Goal: Task Accomplishment & Management: Manage account settings

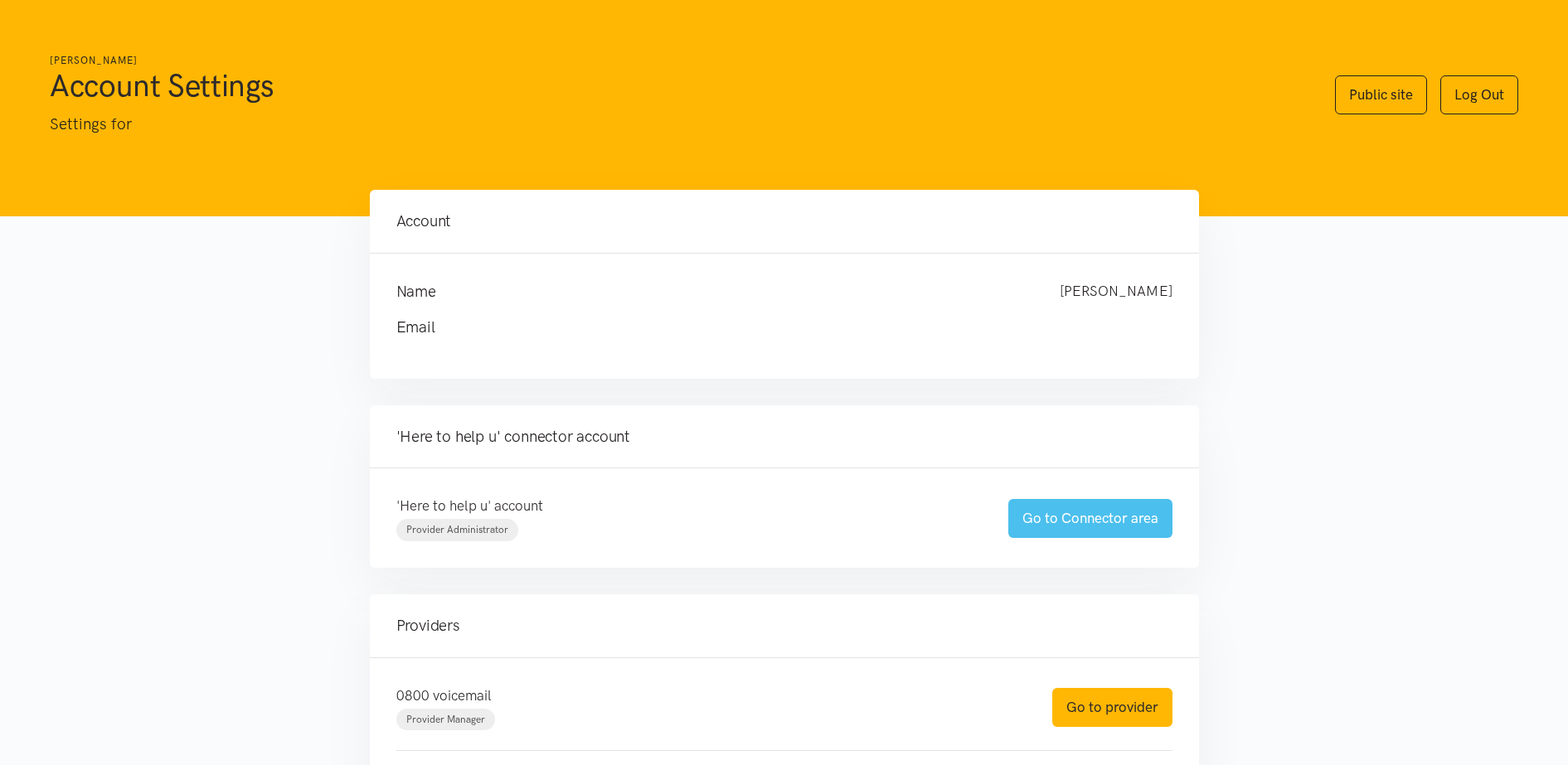
click at [1135, 519] on link "Go to Connector area" at bounding box center [1089, 519] width 164 height 39
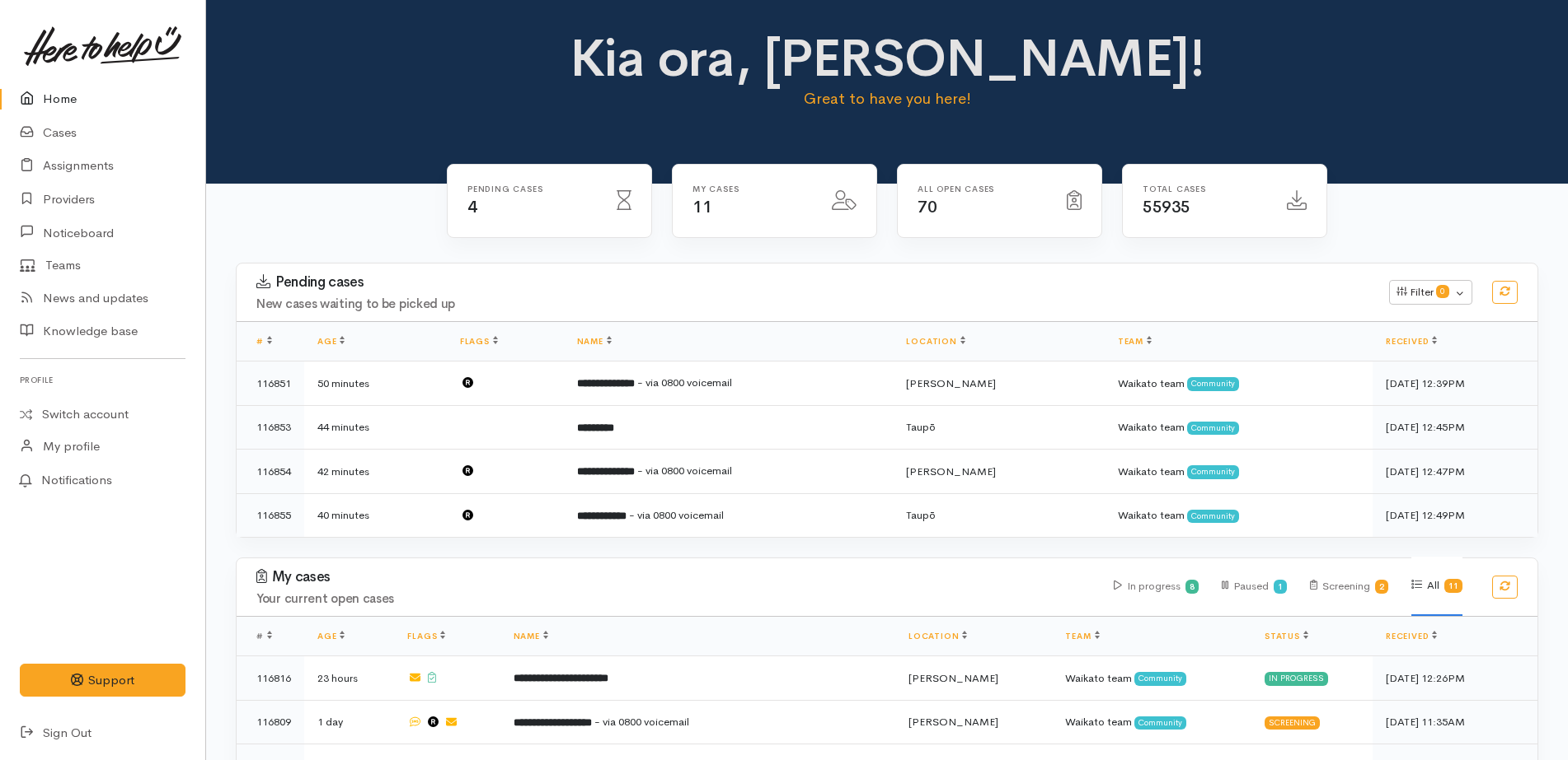
click at [127, 91] on link "Home" at bounding box center [103, 99] width 205 height 34
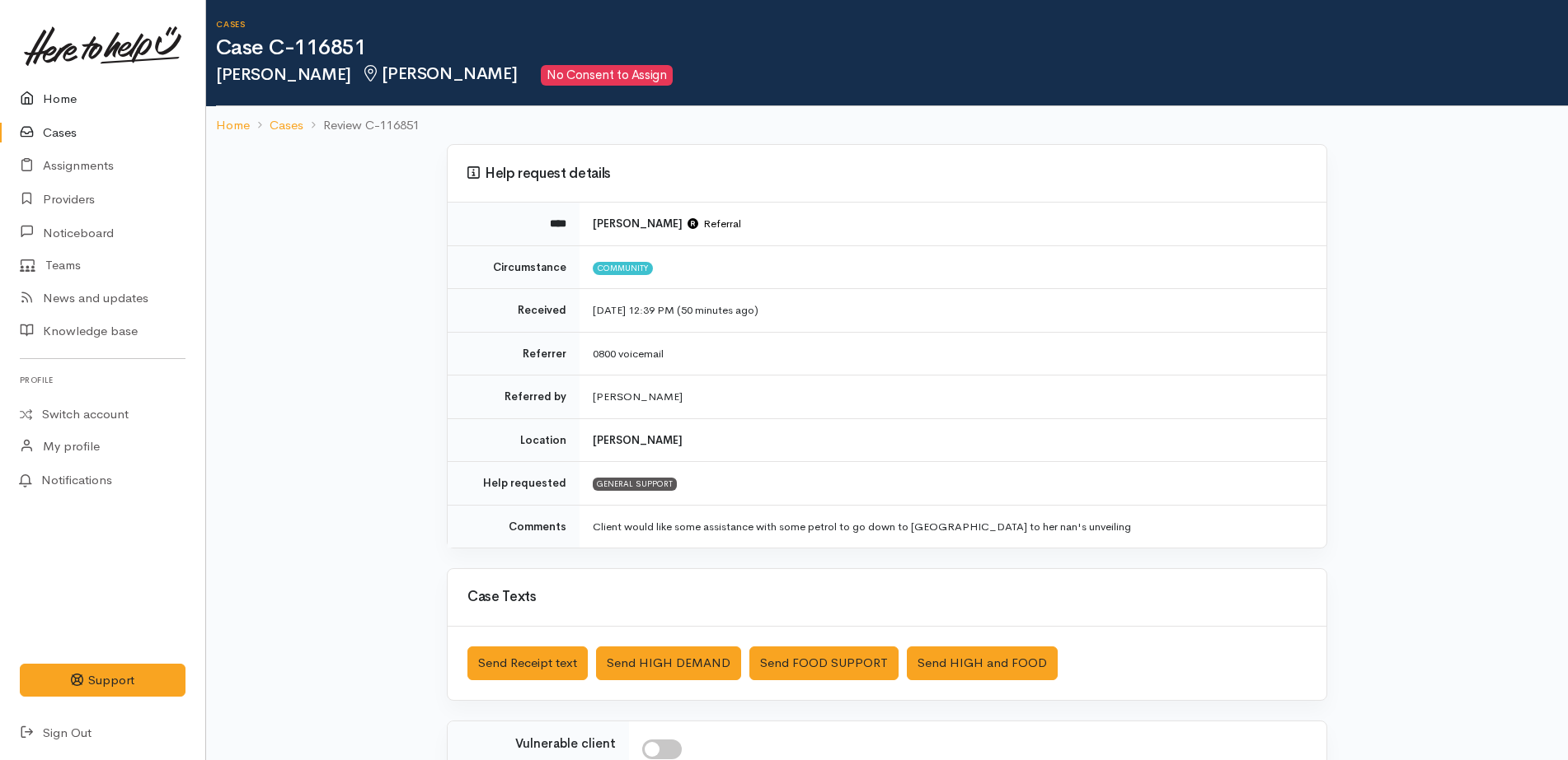
click at [103, 89] on link "Home" at bounding box center [103, 99] width 205 height 34
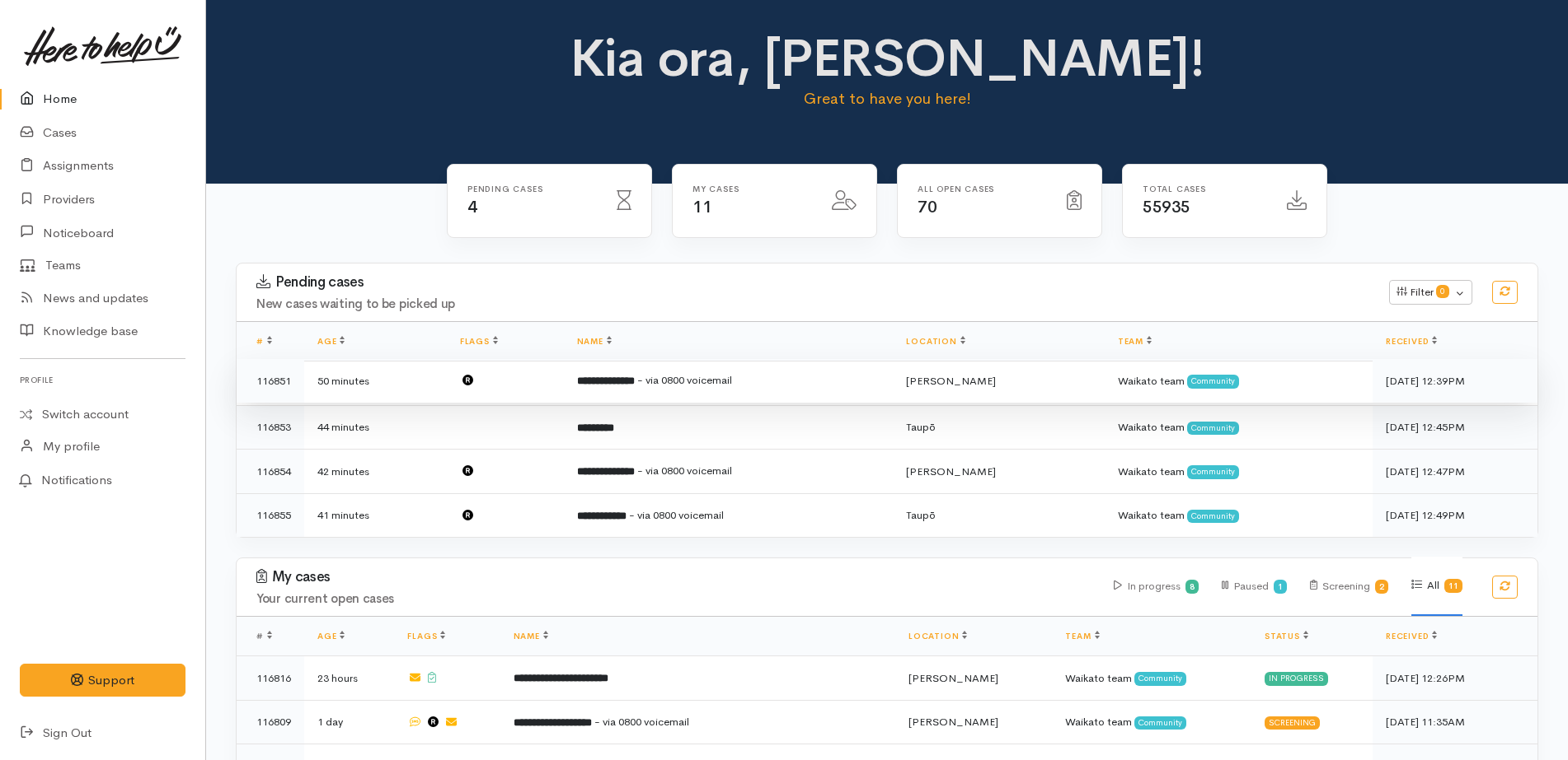
click at [655, 392] on td "**********" at bounding box center [728, 381] width 329 height 45
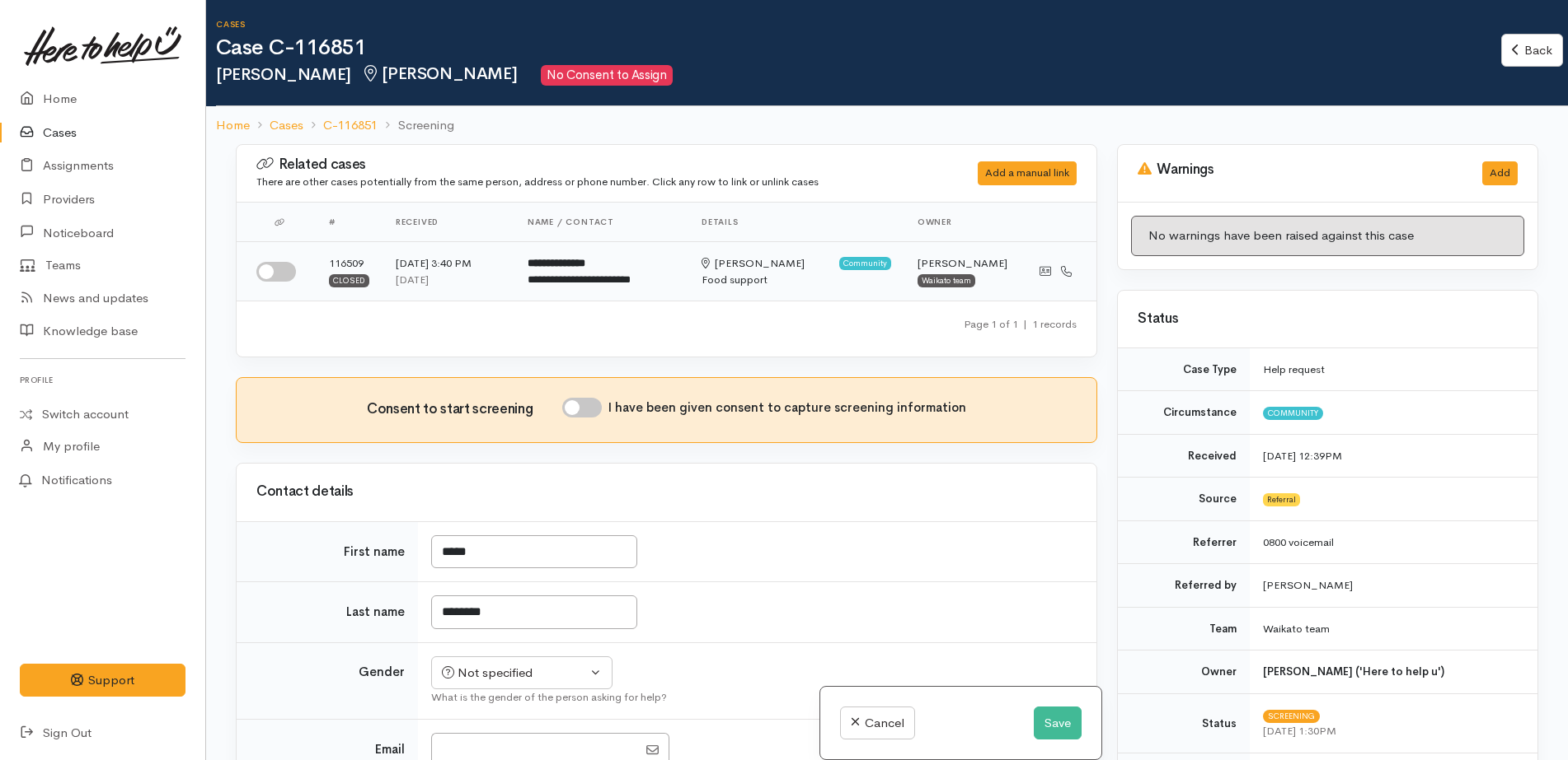
click at [282, 268] on input "checkbox" at bounding box center [276, 272] width 40 height 20
checkbox input "true"
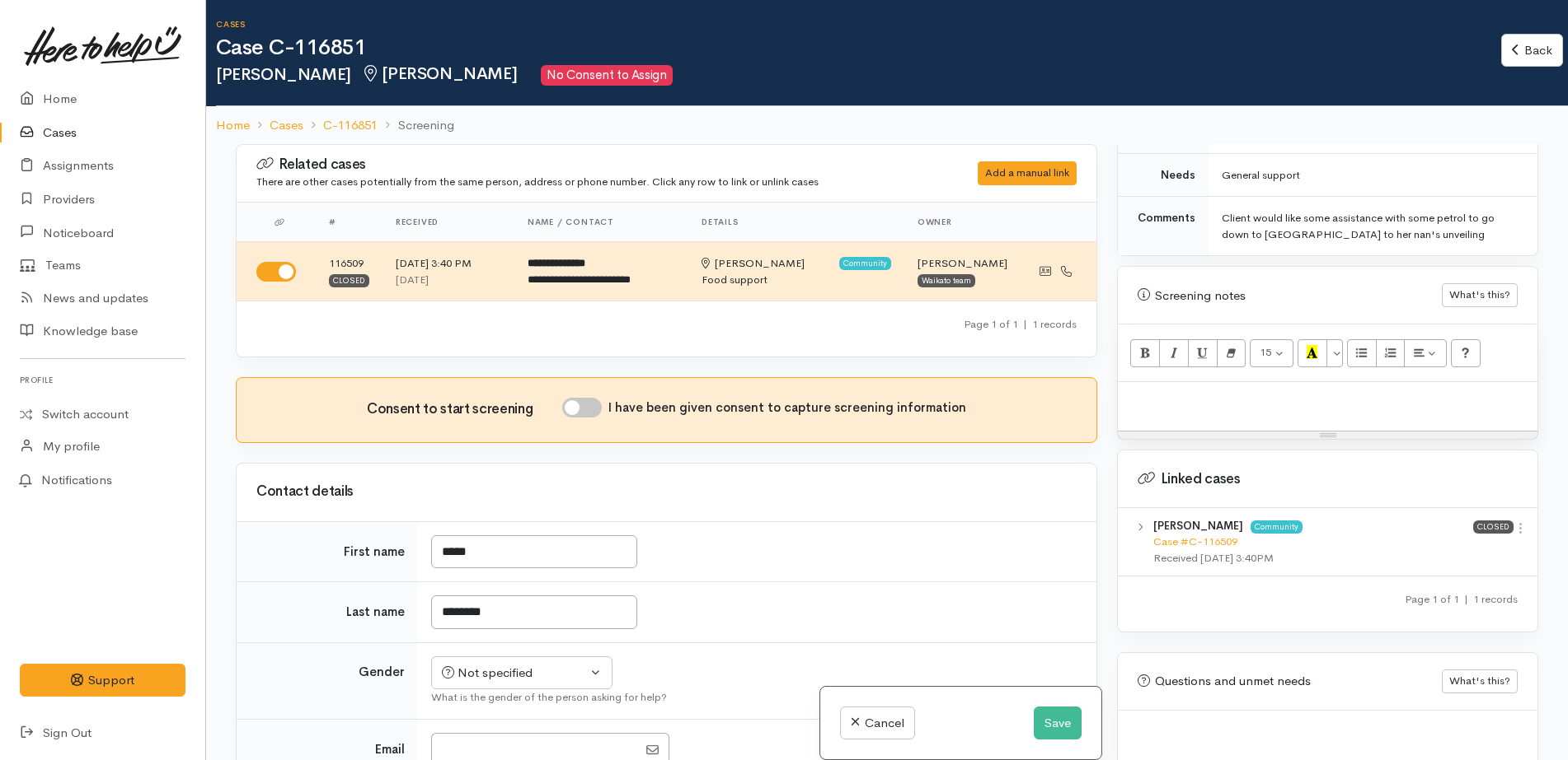
scroll to position [914, 0]
click at [1514, 519] on icon at bounding box center [1520, 525] width 14 height 14
click at [1303, 482] on div "Linked cases" at bounding box center [1327, 476] width 420 height 58
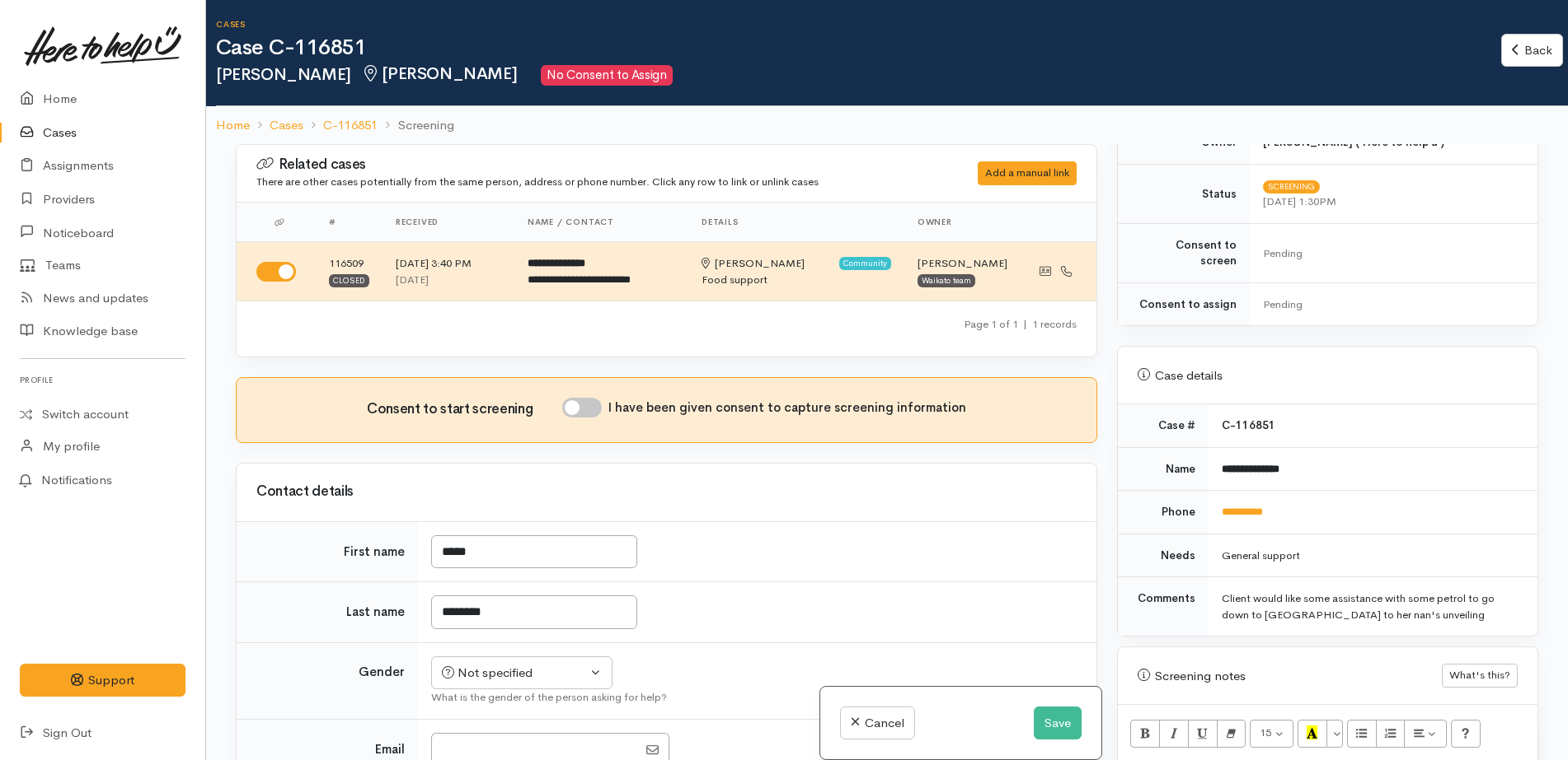
scroll to position [531, 0]
click at [1046, 719] on button "Save" at bounding box center [1057, 724] width 48 height 34
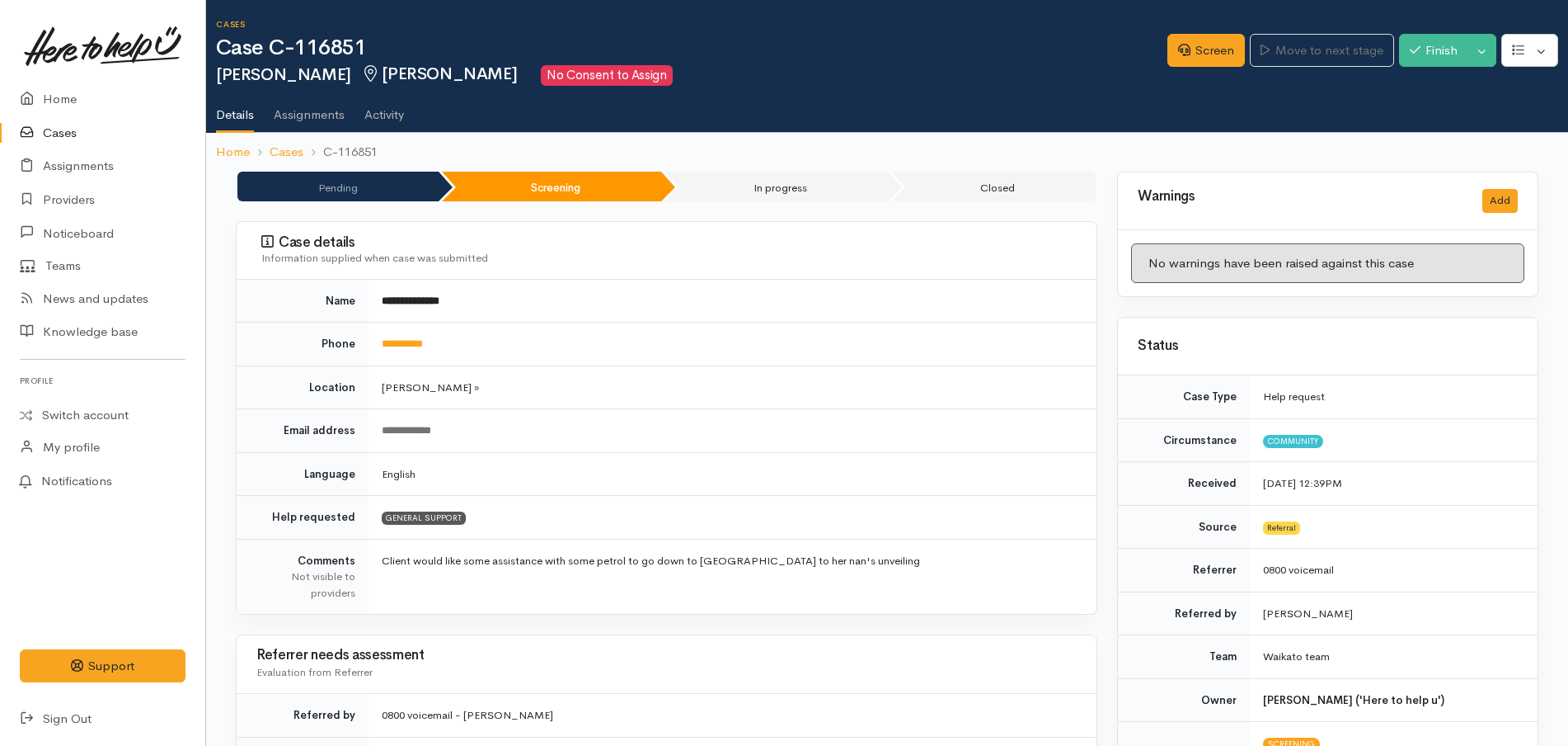
scroll to position [949, 0]
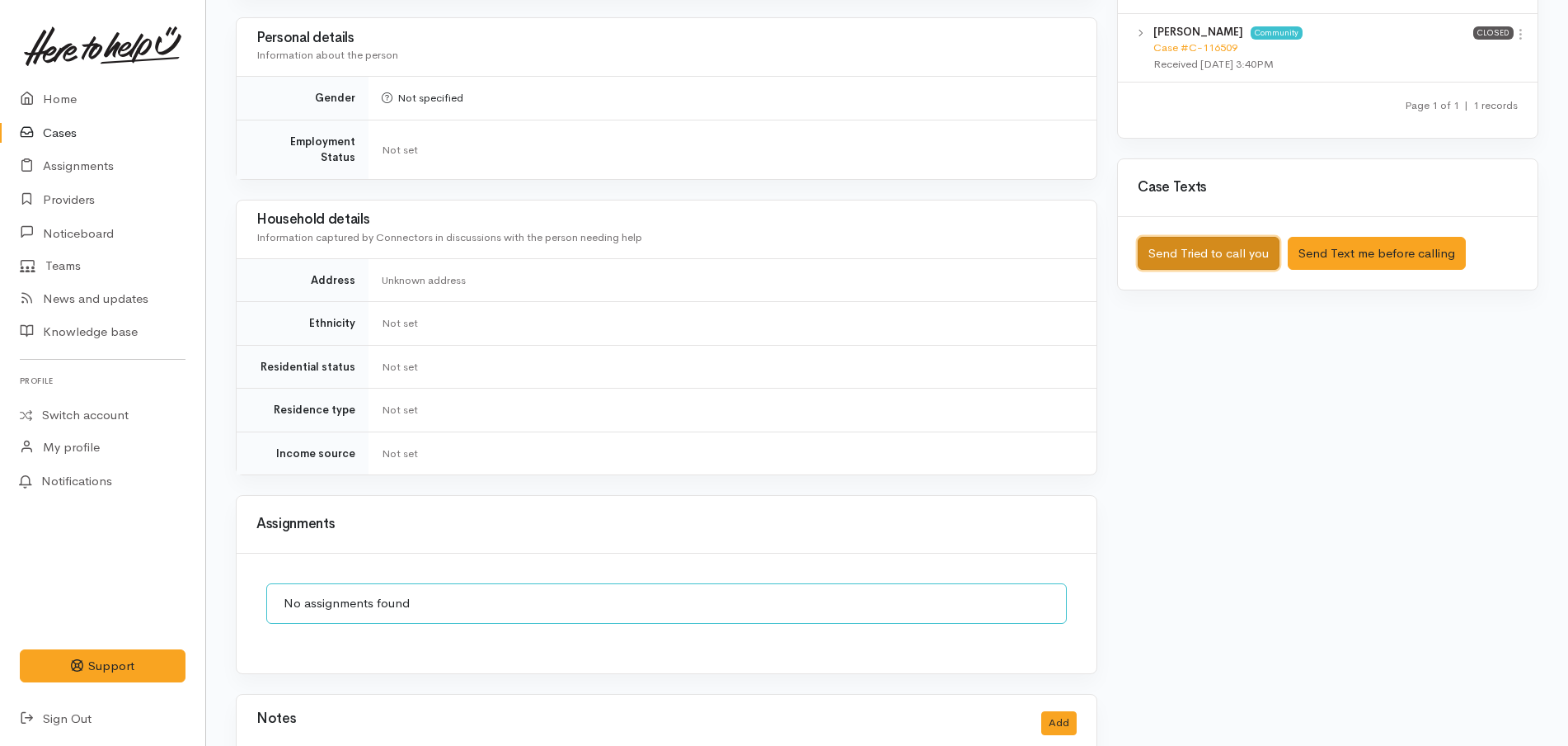
click at [1206, 245] on button "Send Tried to call you" at bounding box center [1208, 253] width 141 height 34
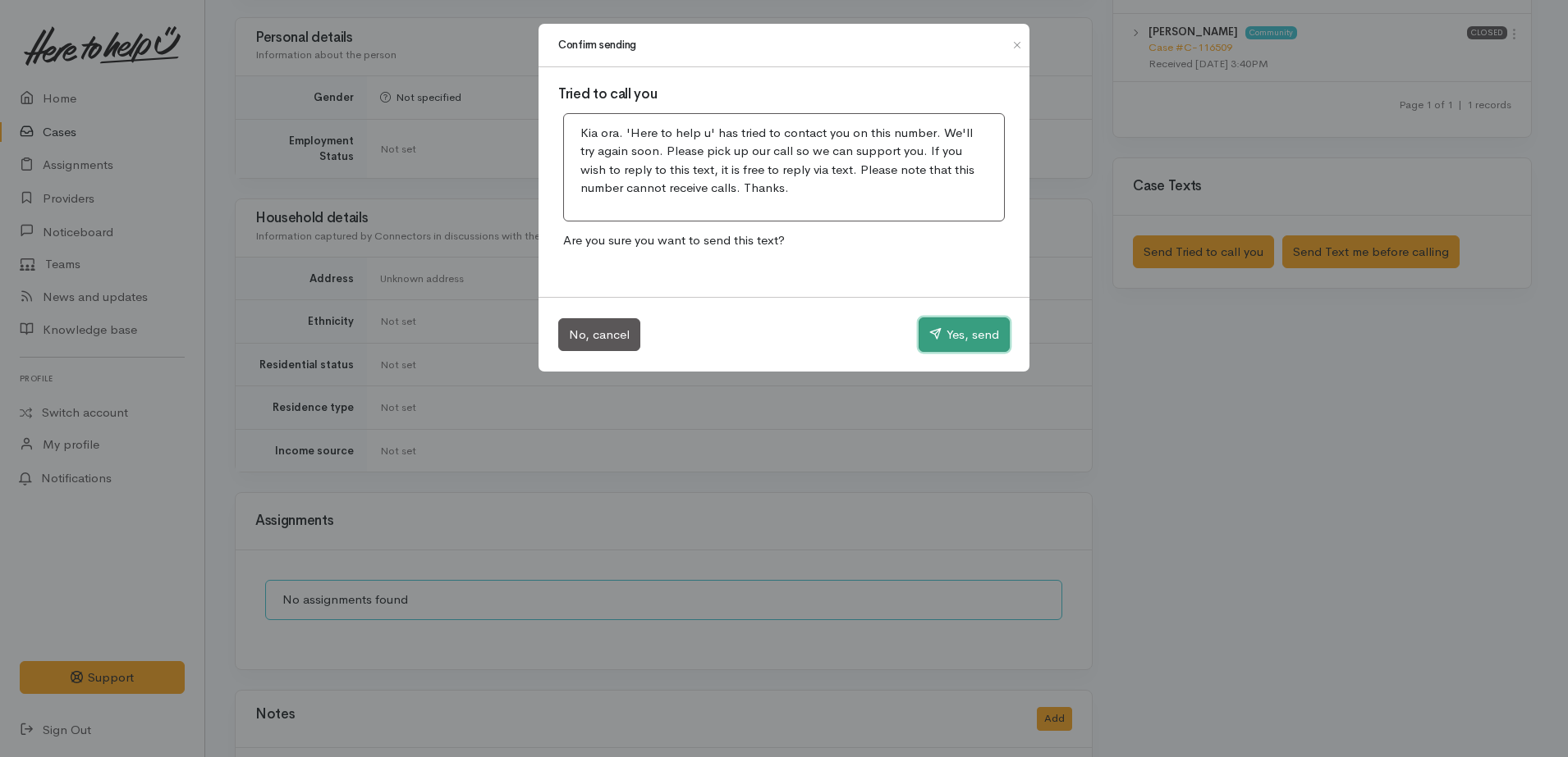
click at [976, 334] on button "Yes, send" at bounding box center [964, 335] width 91 height 35
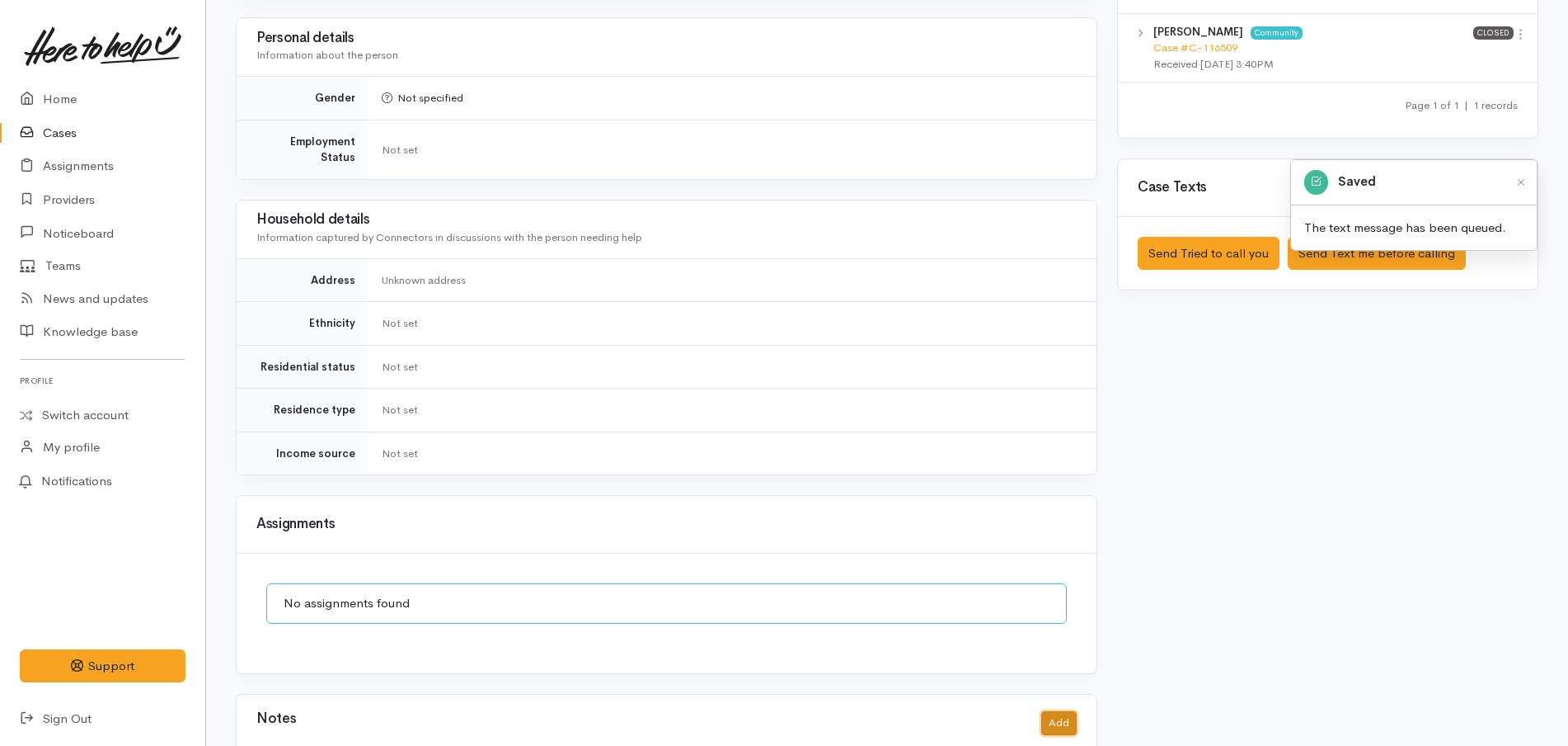
click at [1058, 711] on button "Add" at bounding box center [1058, 723] width 36 height 24
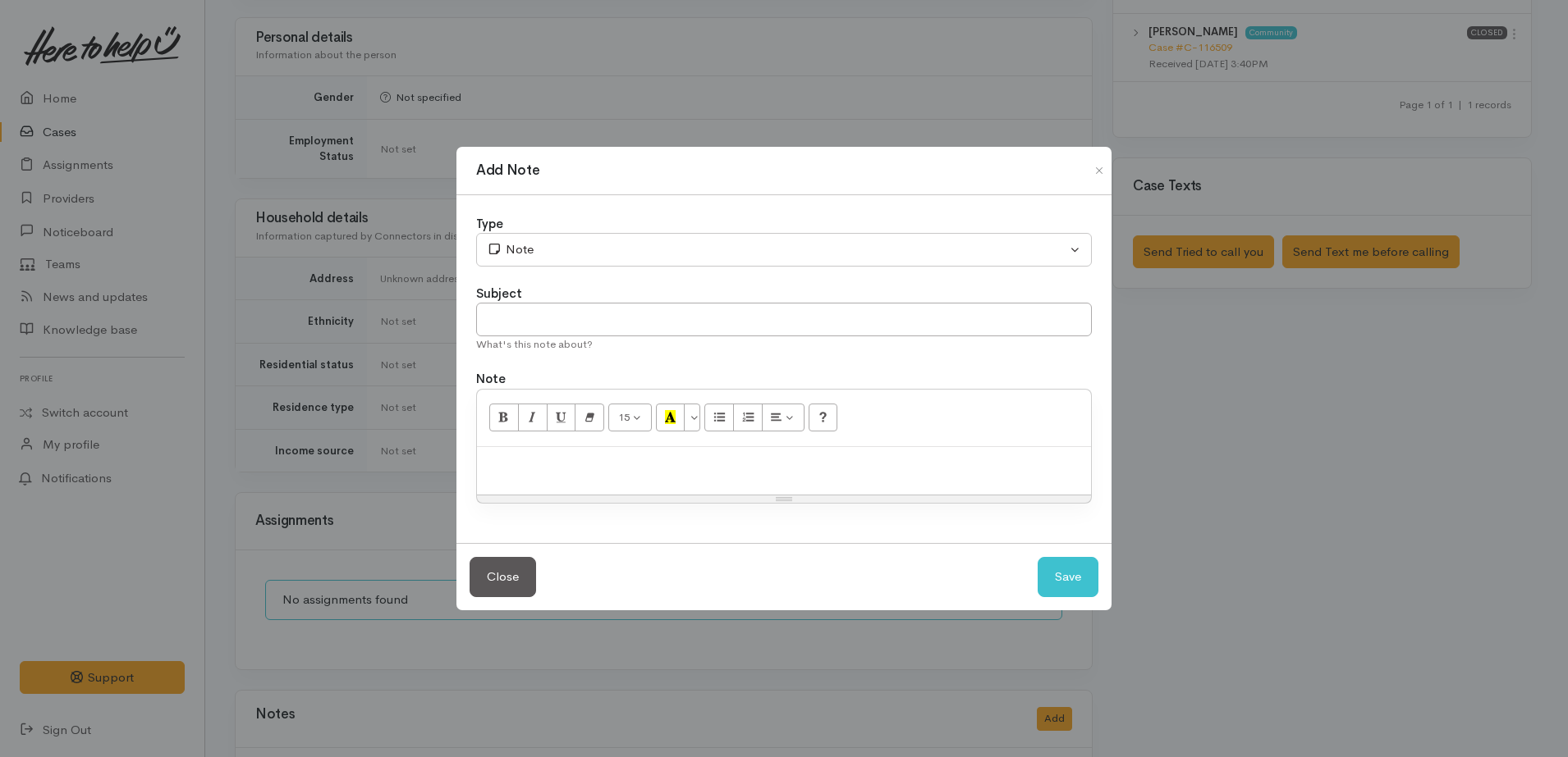
click at [684, 482] on div at bounding box center [784, 471] width 614 height 49
click at [684, 482] on div "L" at bounding box center [784, 471] width 614 height 49
click at [492, 467] on p "Let the client know that we do not" at bounding box center [784, 465] width 597 height 19
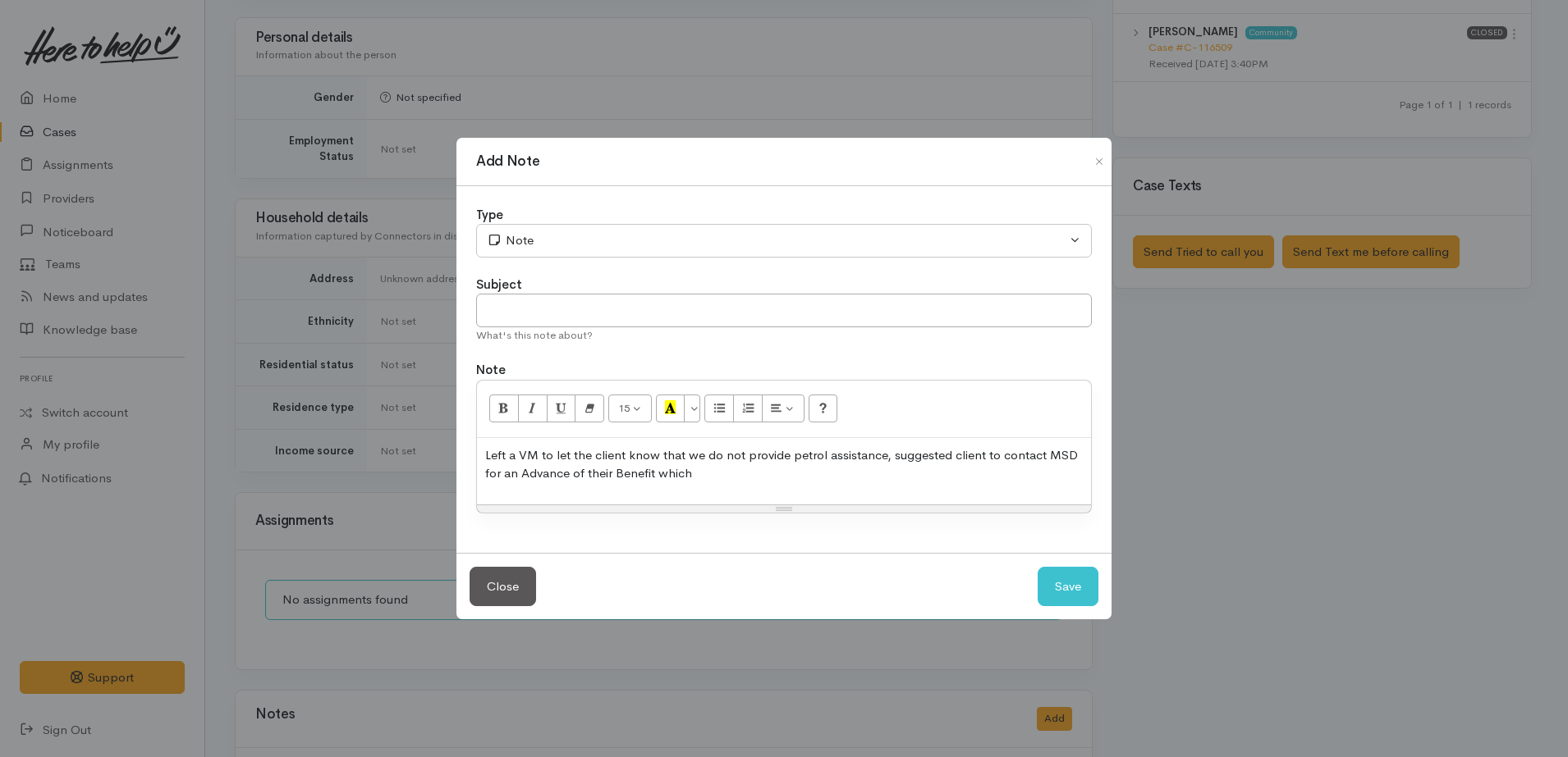
click at [591, 479] on p "Left a VM to let the client know that we do not provide petrol assistance, sugg…" at bounding box center [784, 465] width 597 height 37
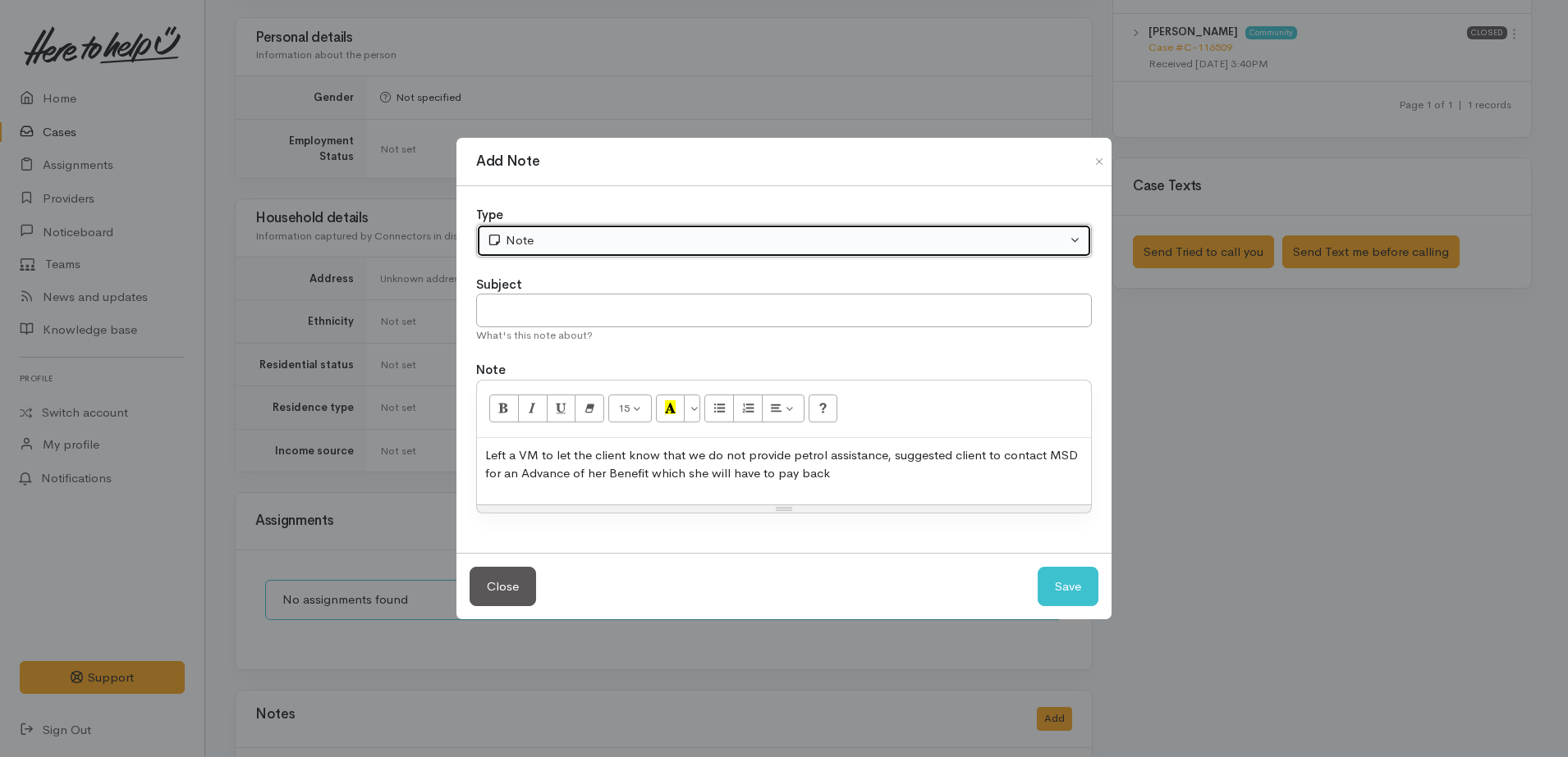
click at [560, 227] on button "Note" at bounding box center [784, 241] width 615 height 34
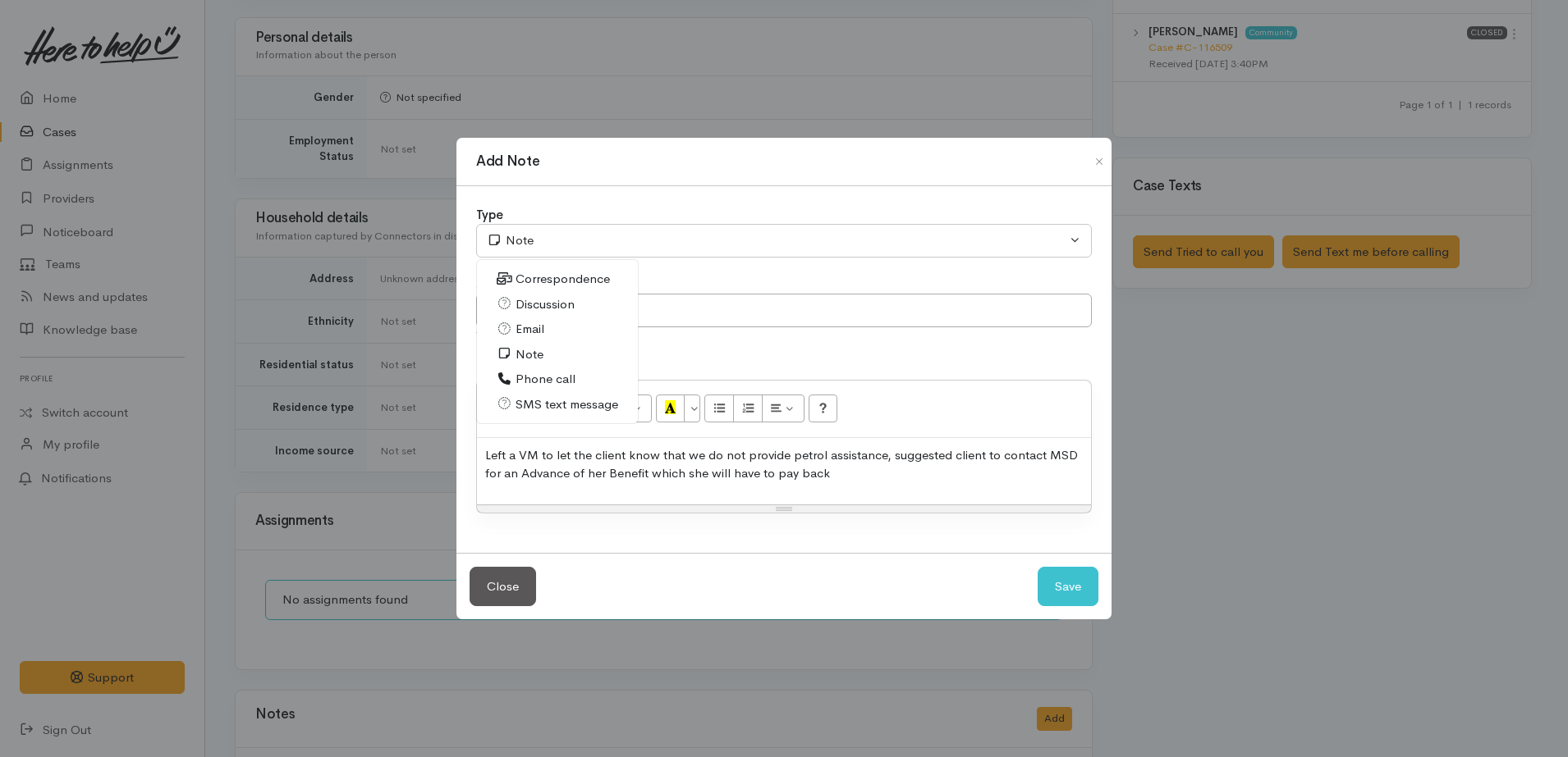
click at [543, 380] on span "Phone call" at bounding box center [545, 379] width 60 height 19
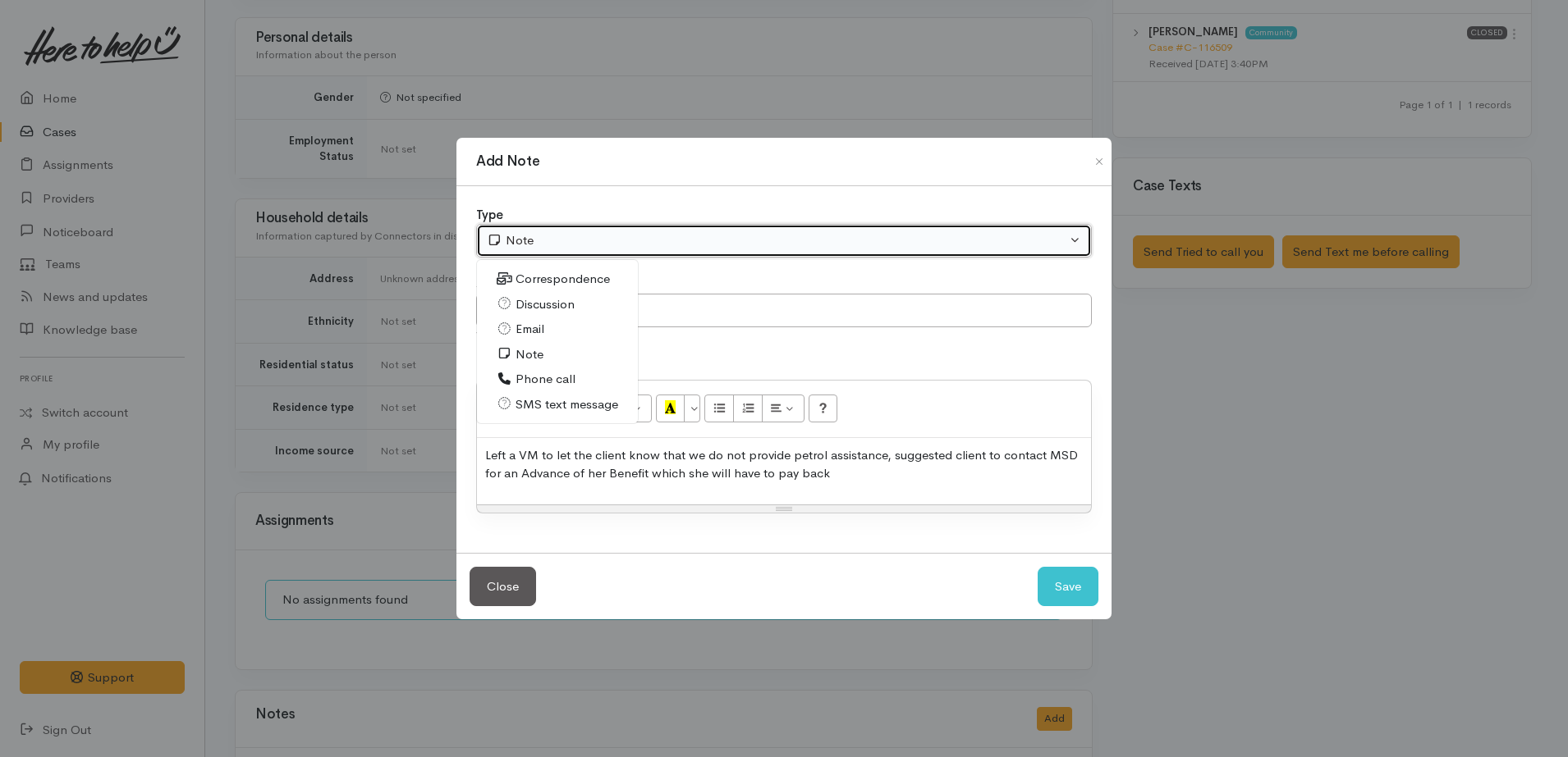
select select "3"
click at [807, 238] on div "Phone call" at bounding box center [776, 241] width 579 height 19
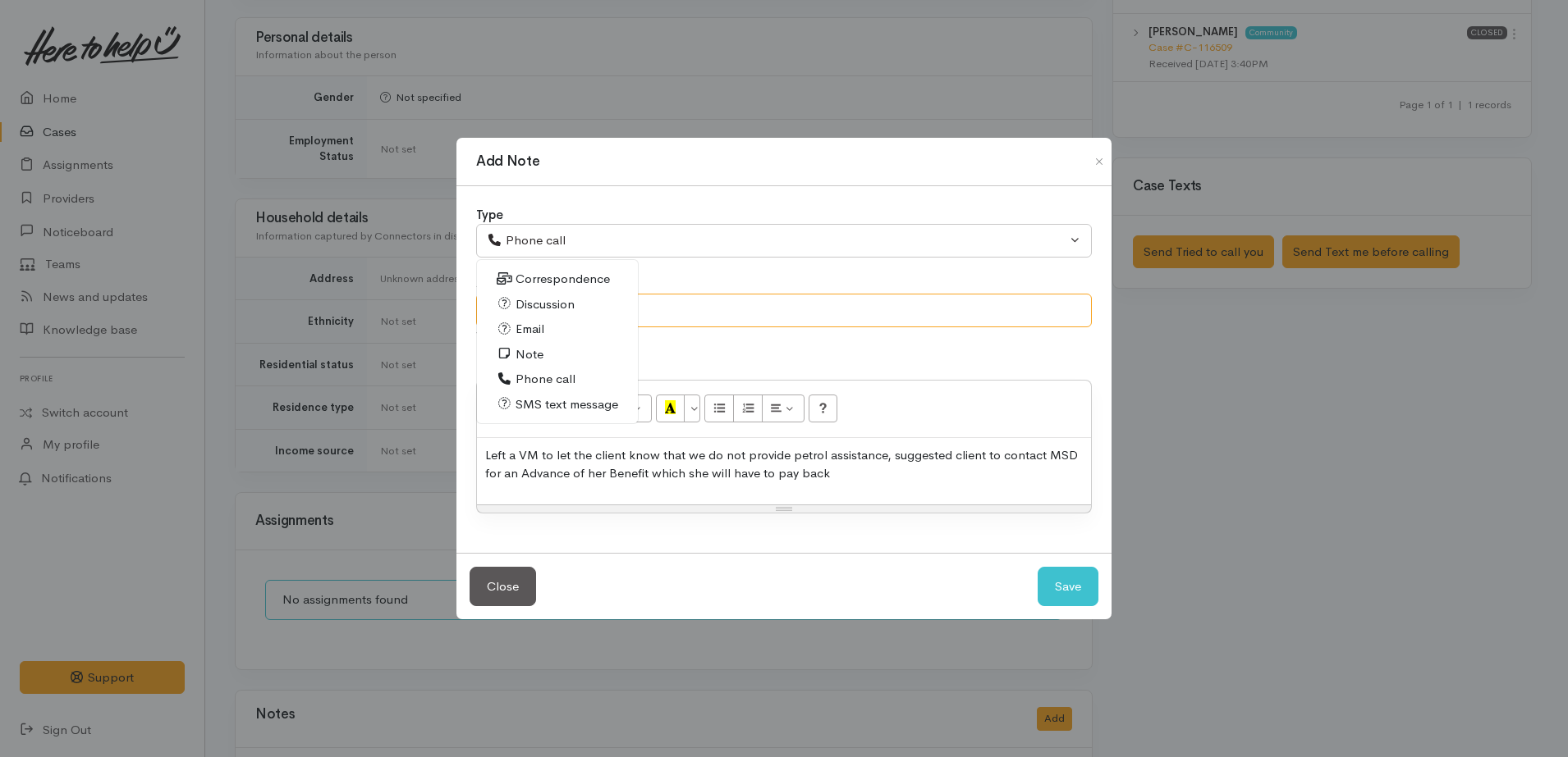
click at [721, 321] on input "text" at bounding box center [784, 311] width 615 height 34
type input "Left a VM"
click at [874, 462] on p "Left a VM to let the client know that we do not provide petrol assistance, sugg…" at bounding box center [784, 465] width 597 height 37
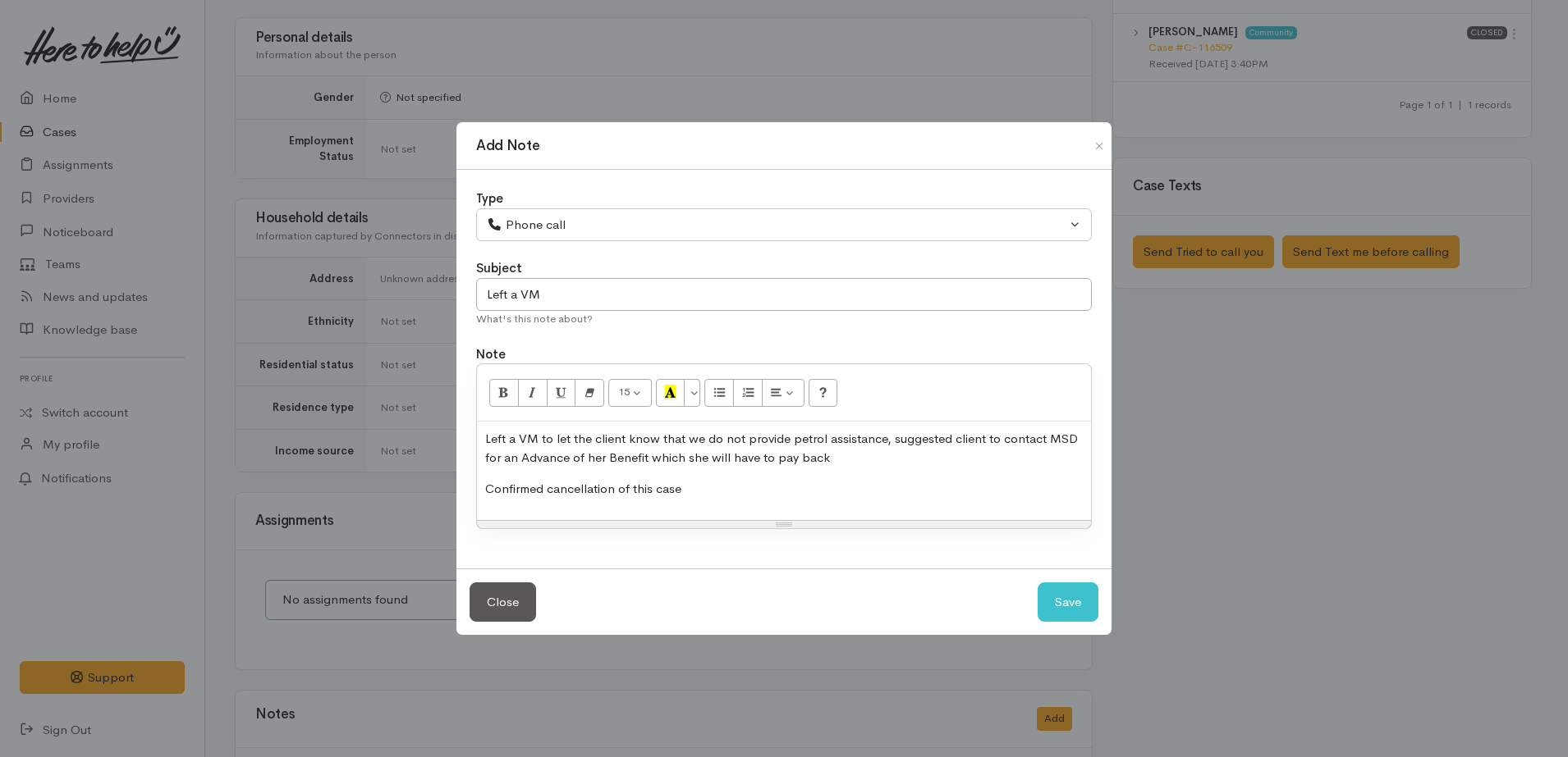
click at [874, 462] on p "Left a VM to let the client know that we do not provide petrol assistance, sugg…" at bounding box center [784, 448] width 597 height 37
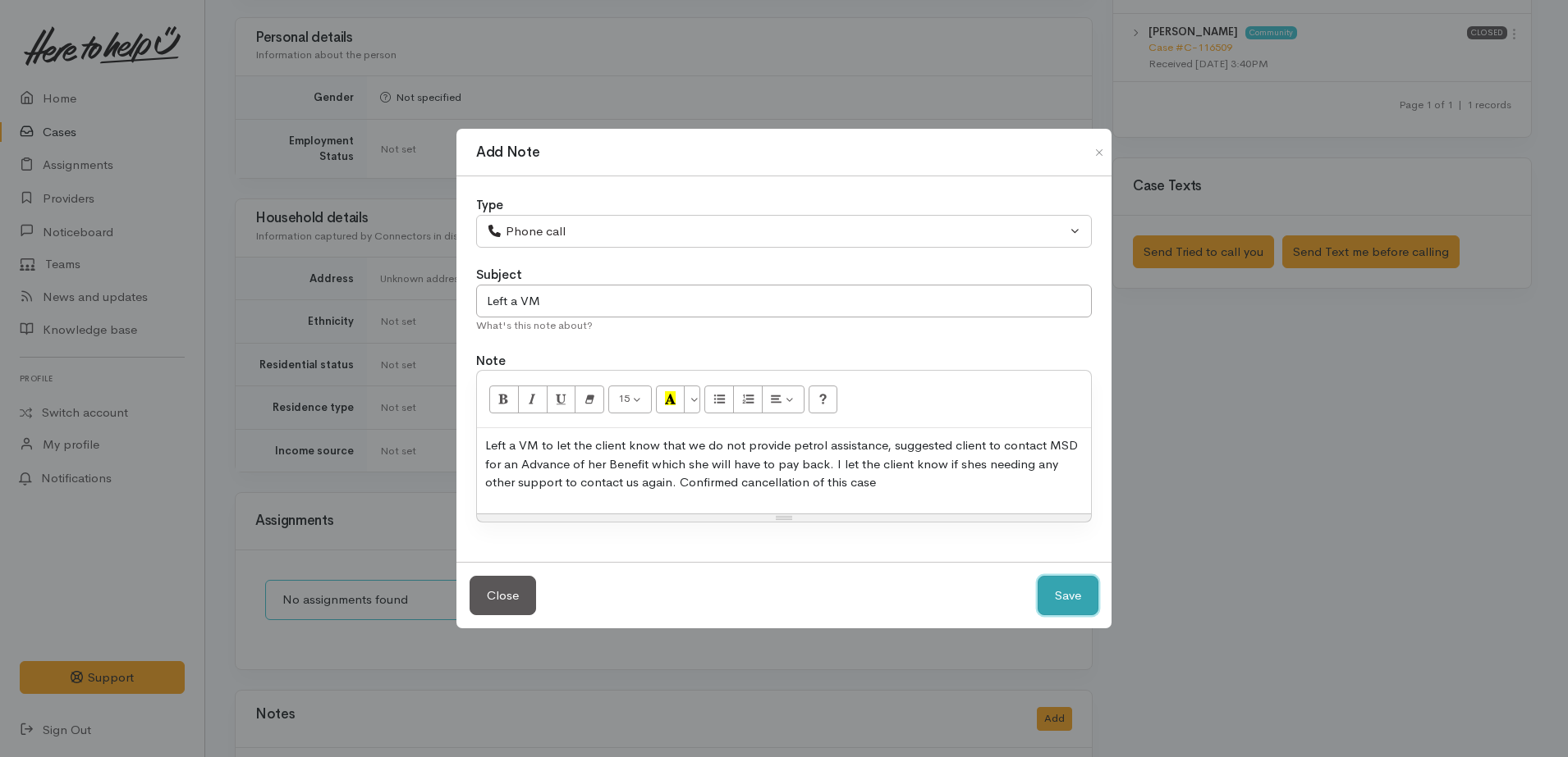
click at [1080, 596] on button "Save" at bounding box center [1068, 596] width 61 height 40
select select "1"
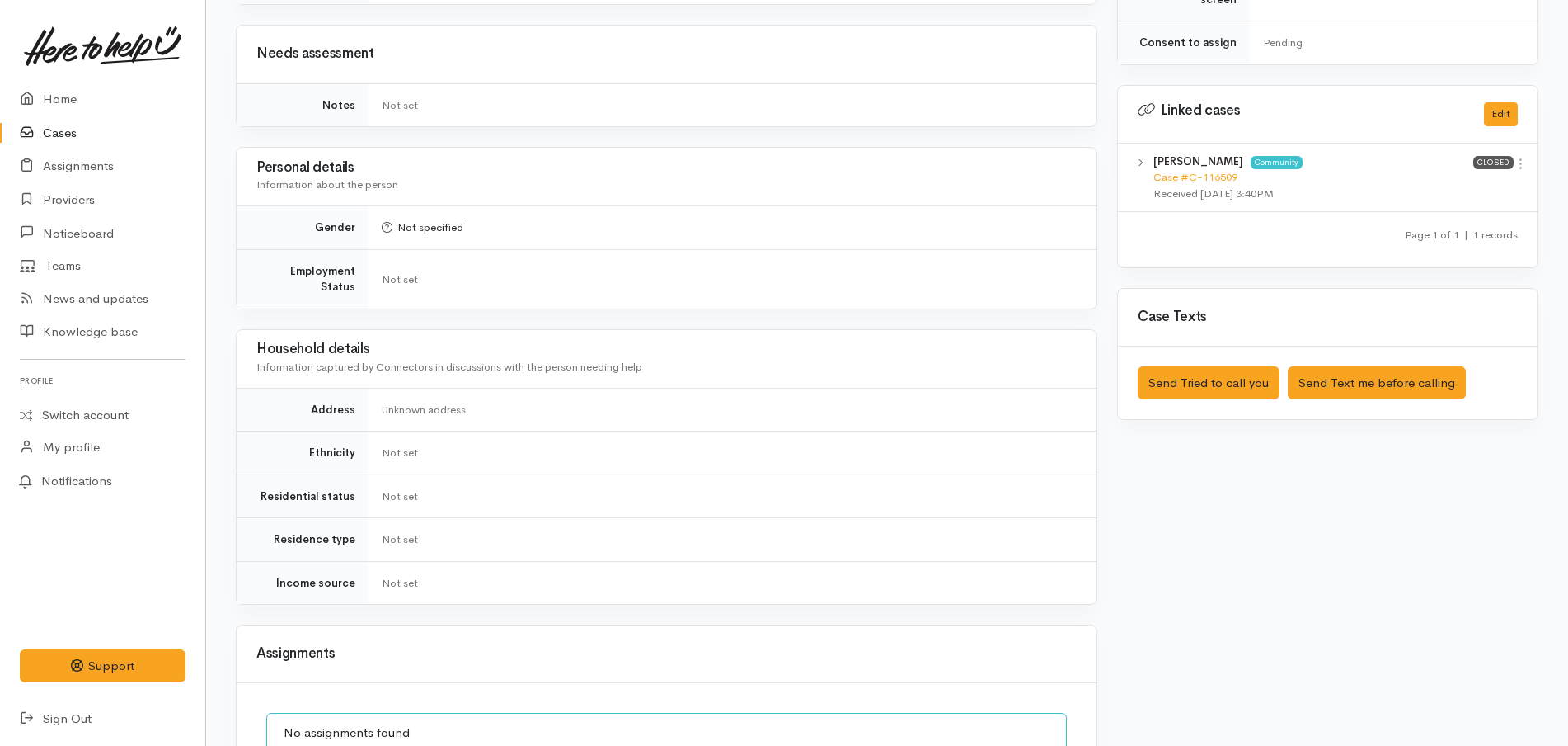
scroll to position [791, 0]
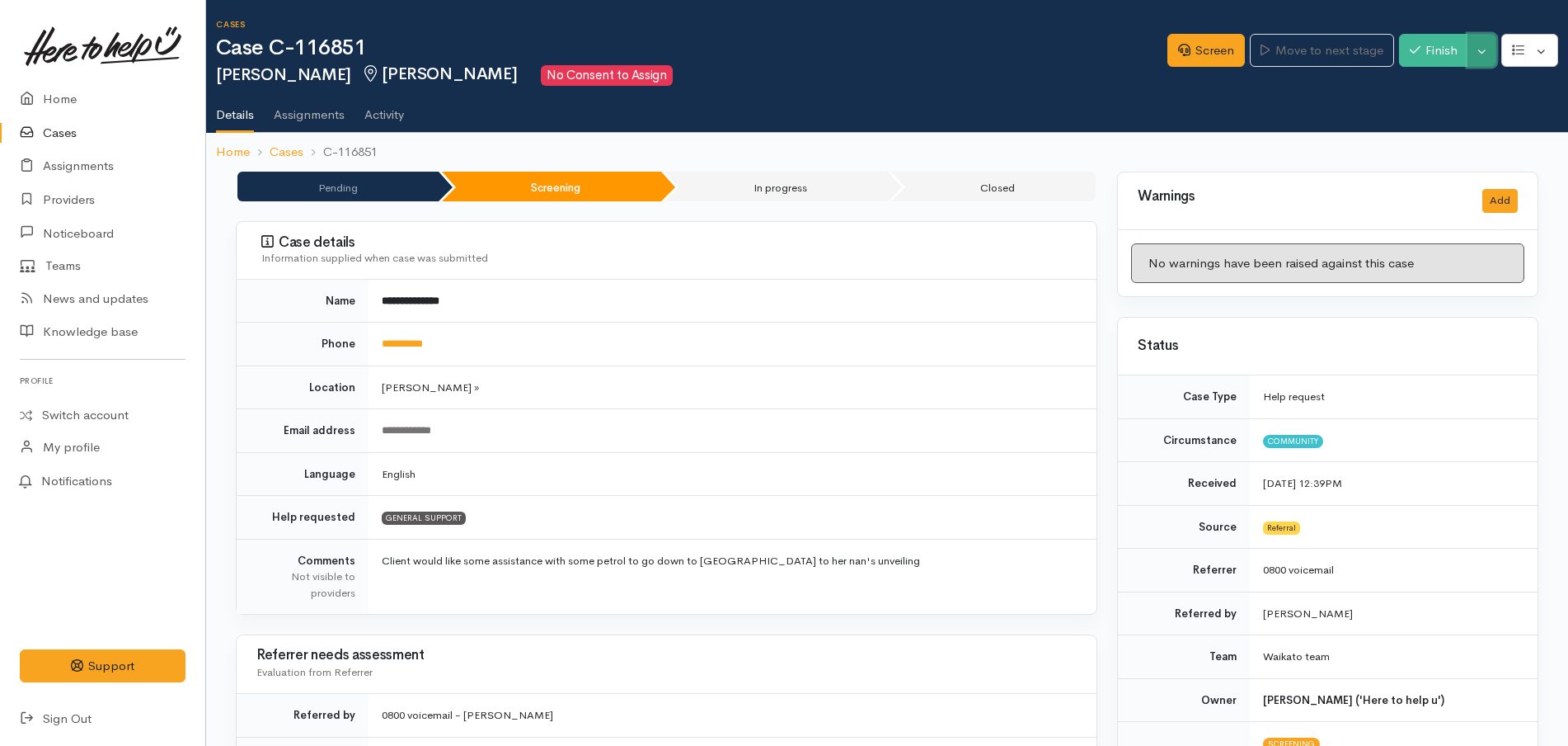
click at [1485, 38] on button "Toggle Dropdown" at bounding box center [1481, 51] width 29 height 34
click at [1428, 118] on link "Cancel" at bounding box center [1430, 114] width 130 height 26
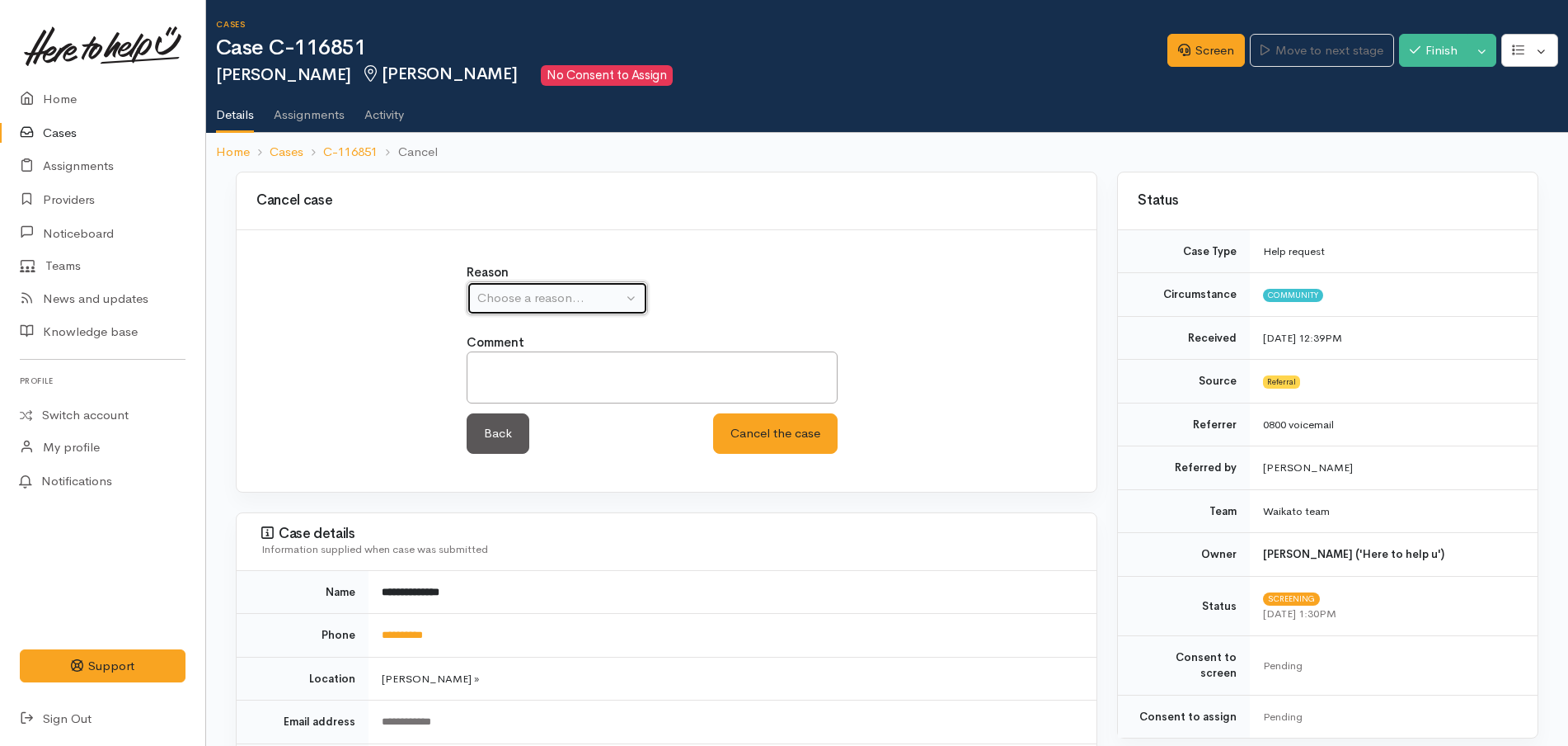
click at [515, 289] on div "Choose a reason..." at bounding box center [549, 298] width 145 height 19
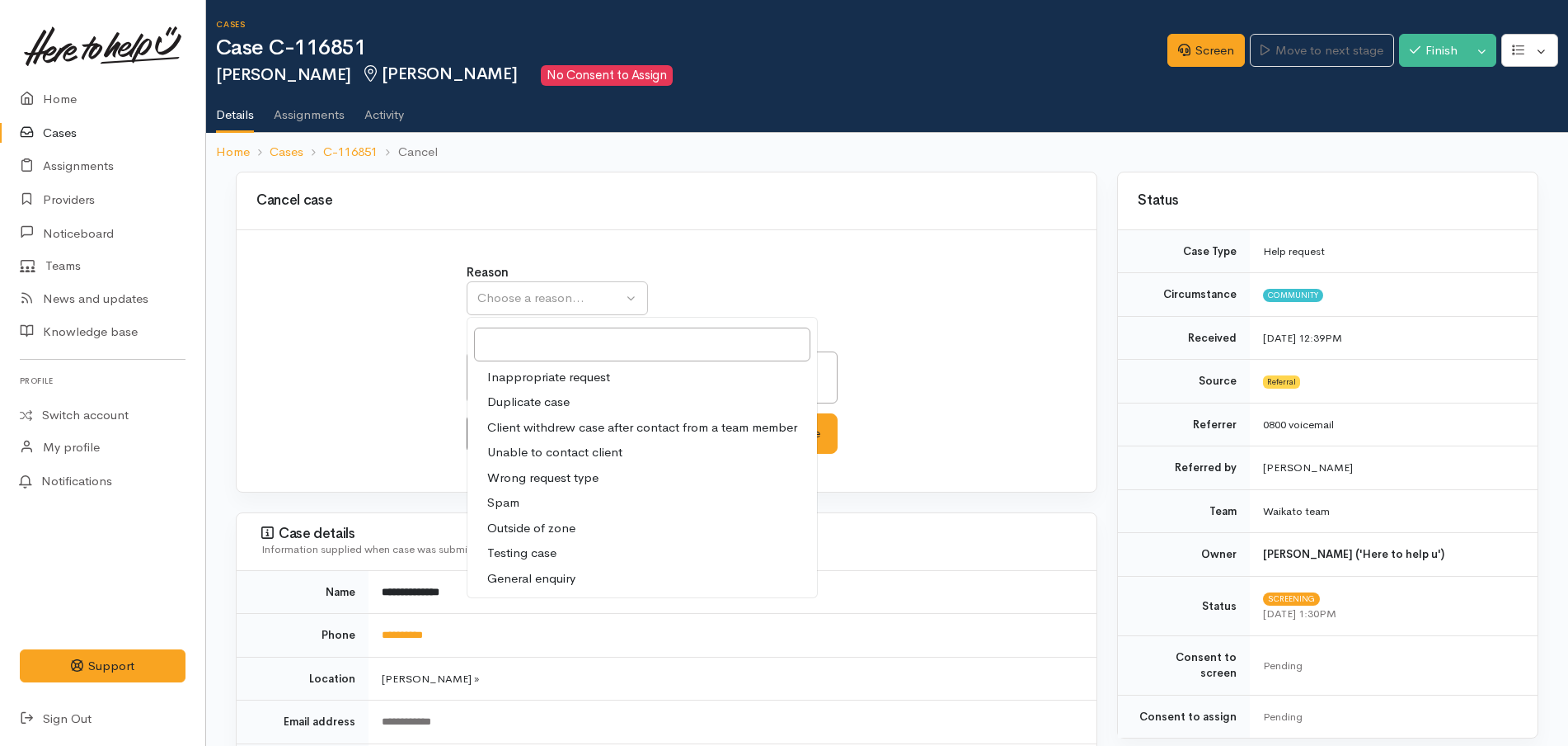
drag, startPoint x: 529, startPoint y: 503, endPoint x: 564, endPoint y: 379, distance: 128.8
click at [564, 379] on ul "Inappropriate request Duplicate case Client withdrew case after contact from a …" at bounding box center [642, 478] width 349 height 227
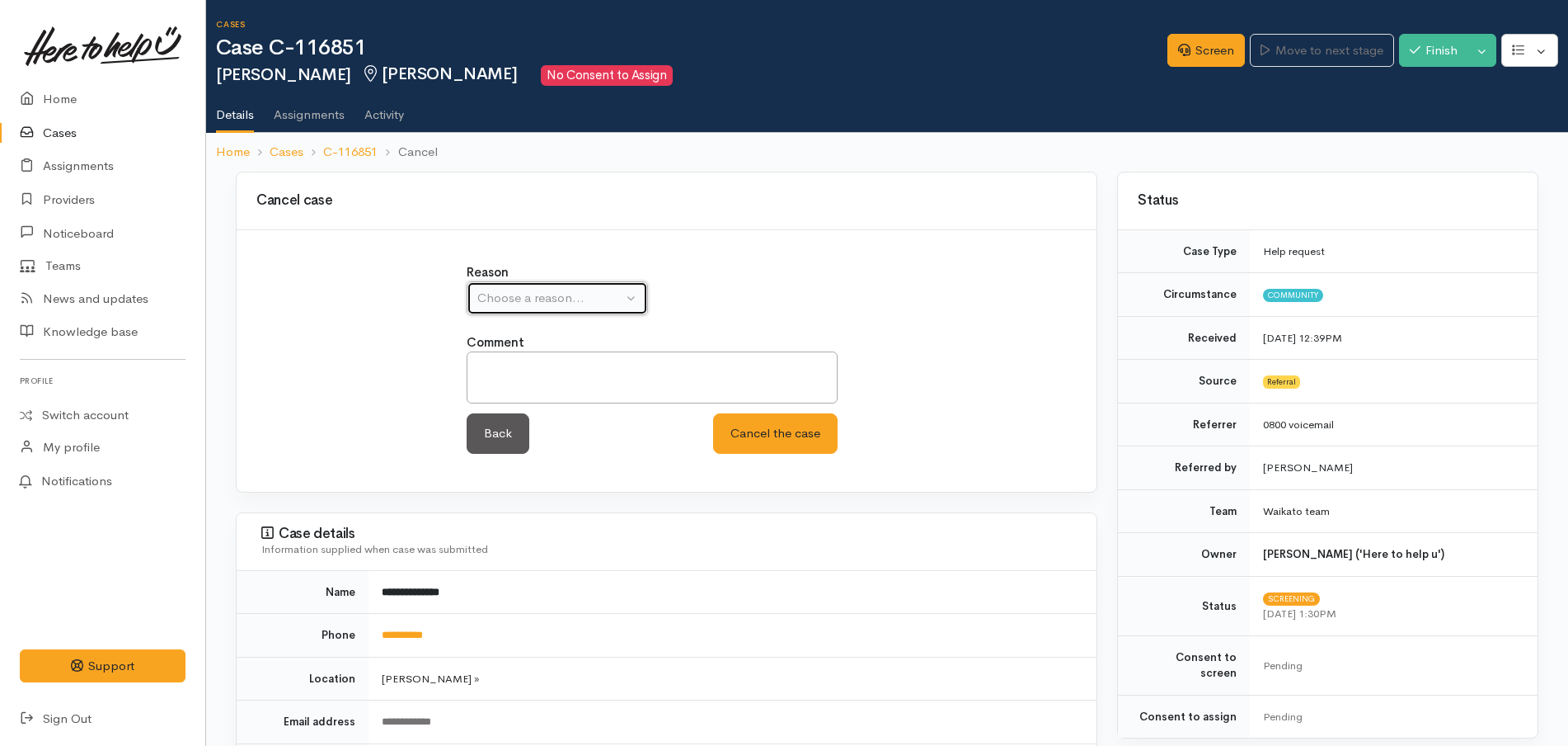
click at [554, 300] on div "Choose a reason..." at bounding box center [549, 298] width 145 height 19
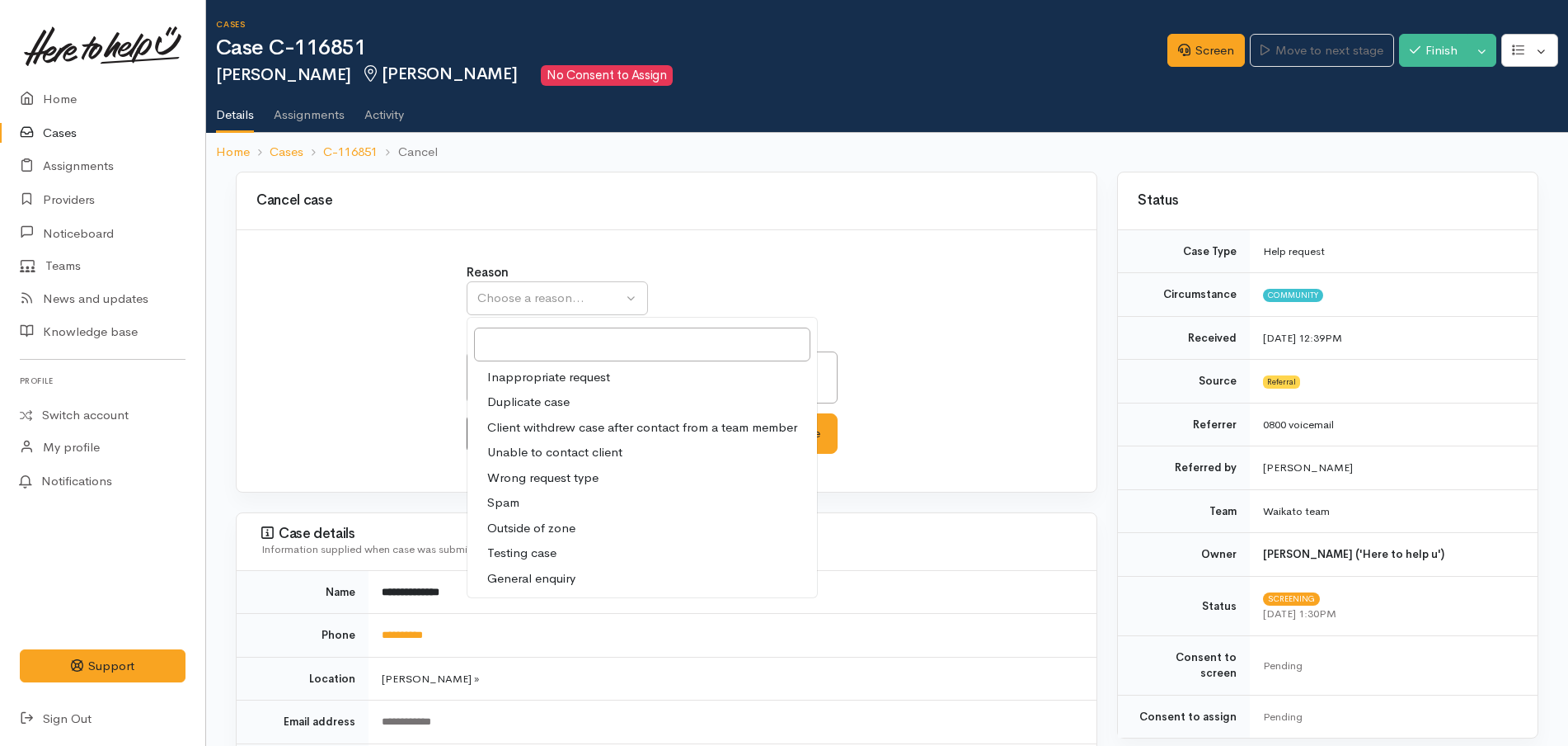
click at [564, 383] on span "Inappropriate request" at bounding box center [549, 377] width 122 height 19
select select "1"
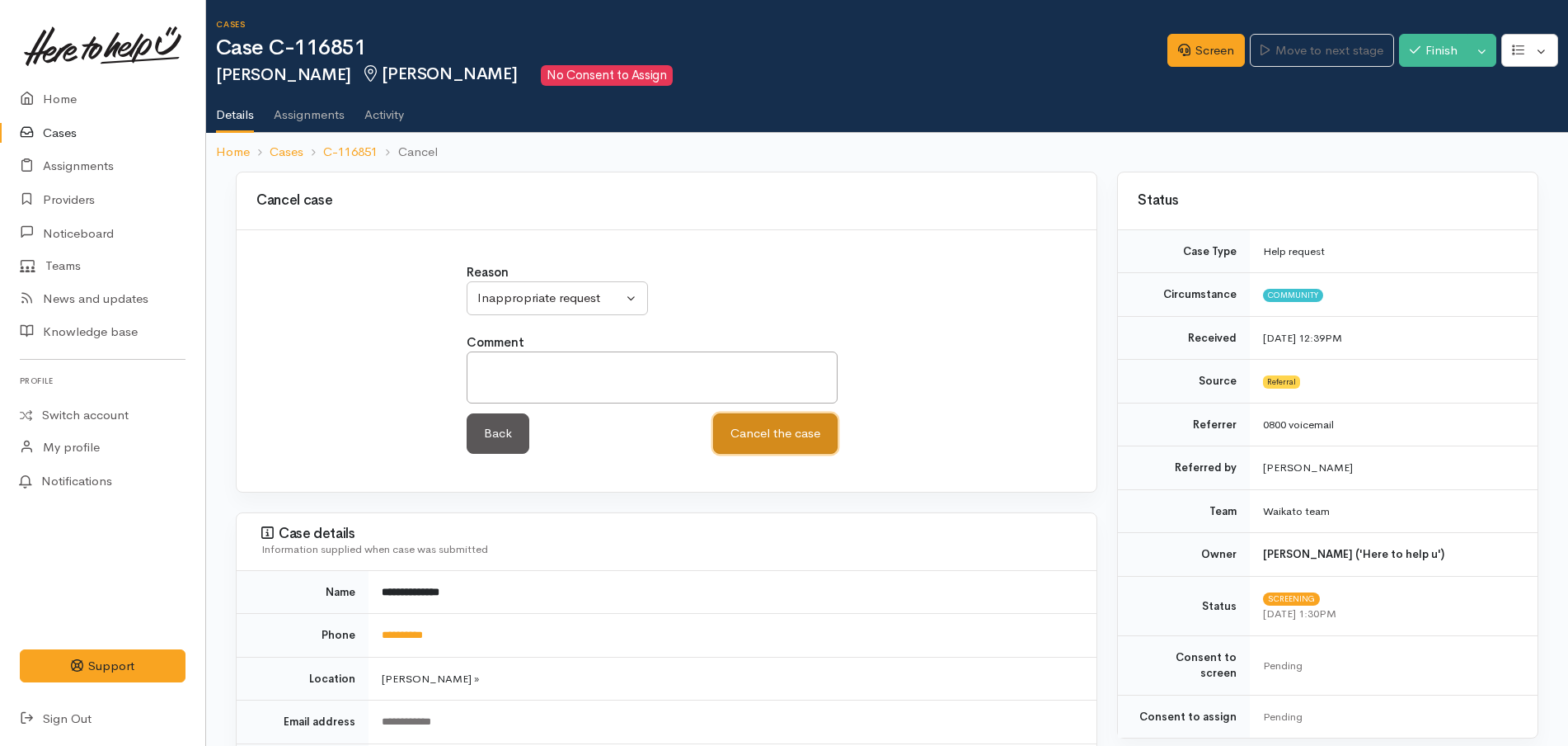
click at [774, 431] on button "Cancel the case" at bounding box center [775, 433] width 124 height 41
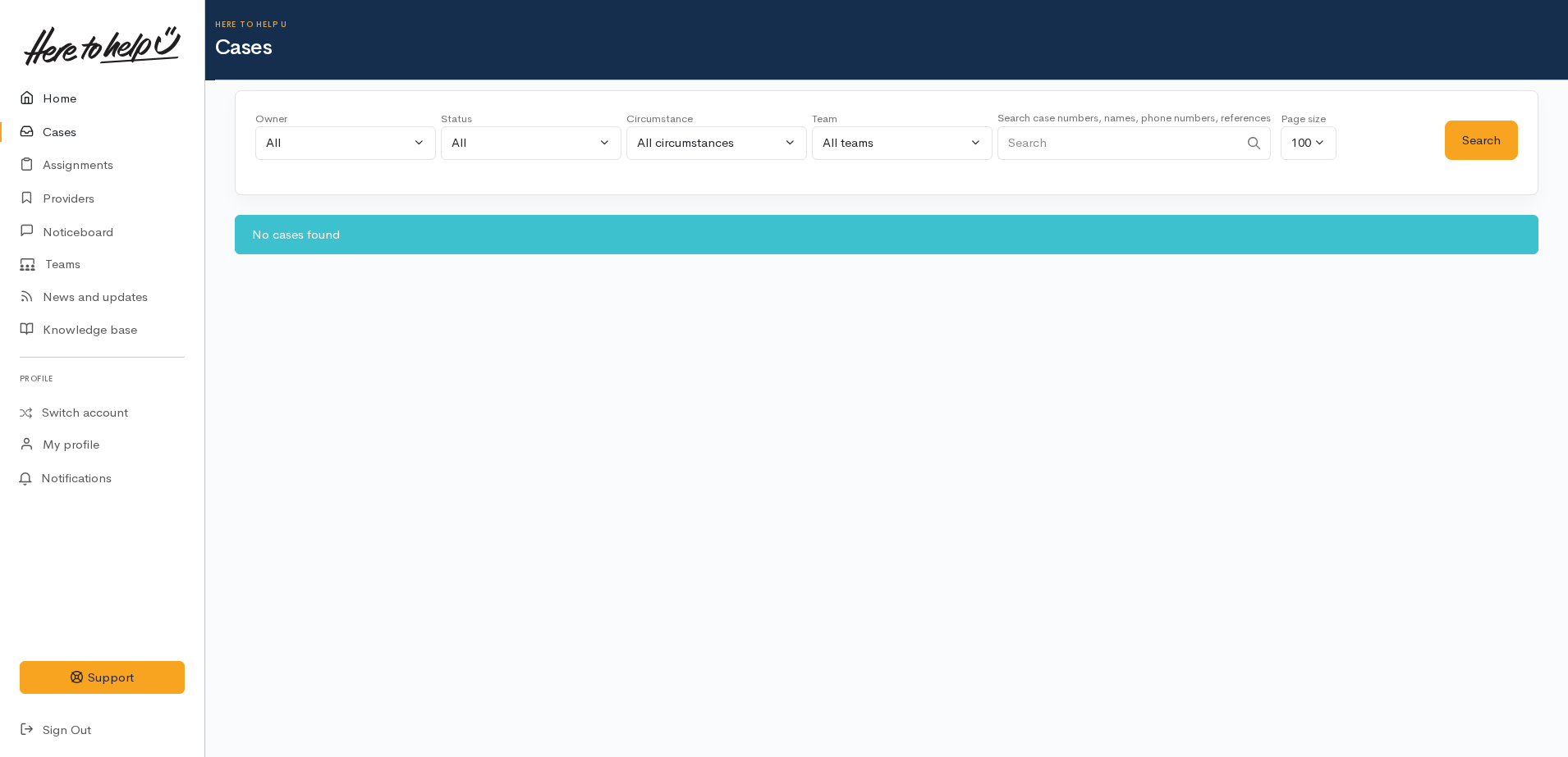
click at [49, 94] on link "Home" at bounding box center [102, 99] width 204 height 34
